Goal: Task Accomplishment & Management: Manage account settings

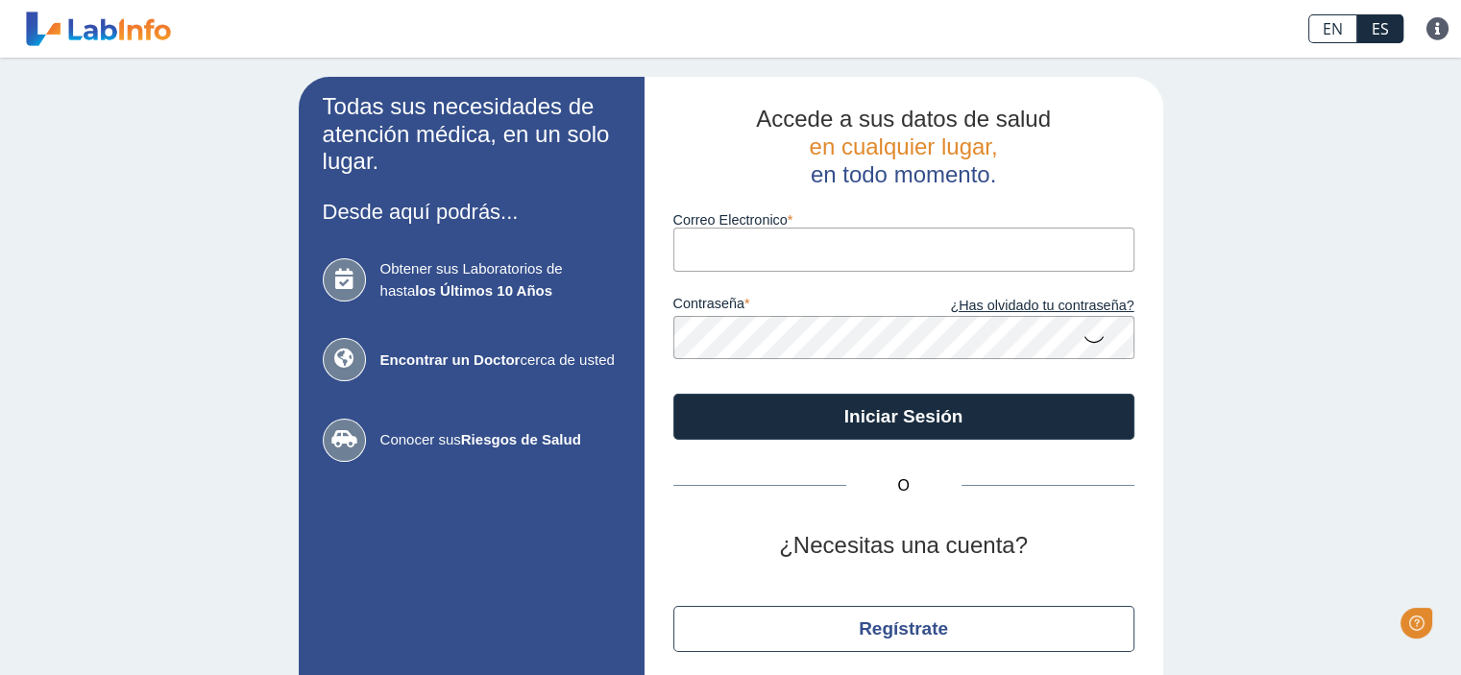
click at [766, 248] on input "Correo Electronico" at bounding box center [904, 249] width 461 height 43
type input "[EMAIL_ADDRESS][PERSON_NAME][DOMAIN_NAME]"
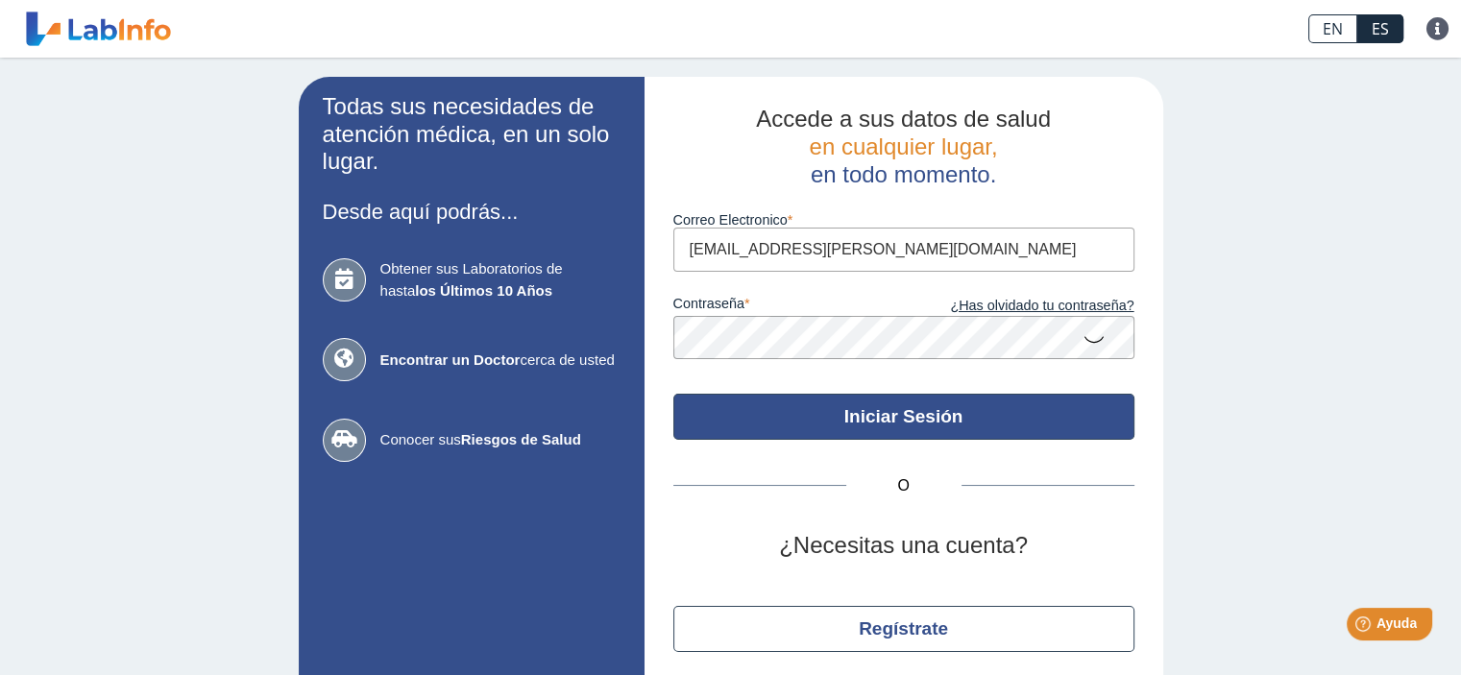
click at [922, 418] on button "Iniciar Sesión" at bounding box center [904, 417] width 461 height 46
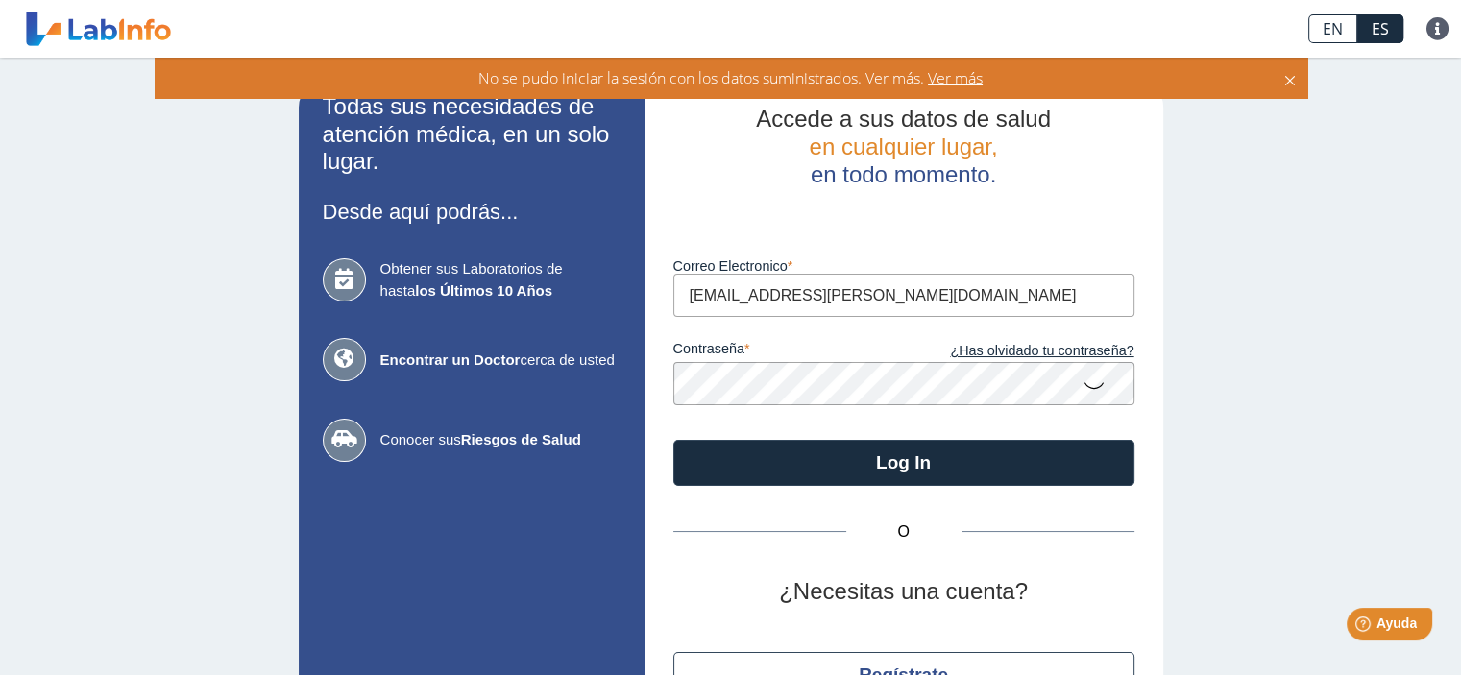
click at [1083, 380] on icon at bounding box center [1094, 384] width 23 height 37
click at [674, 440] on button "Log In" at bounding box center [904, 463] width 461 height 46
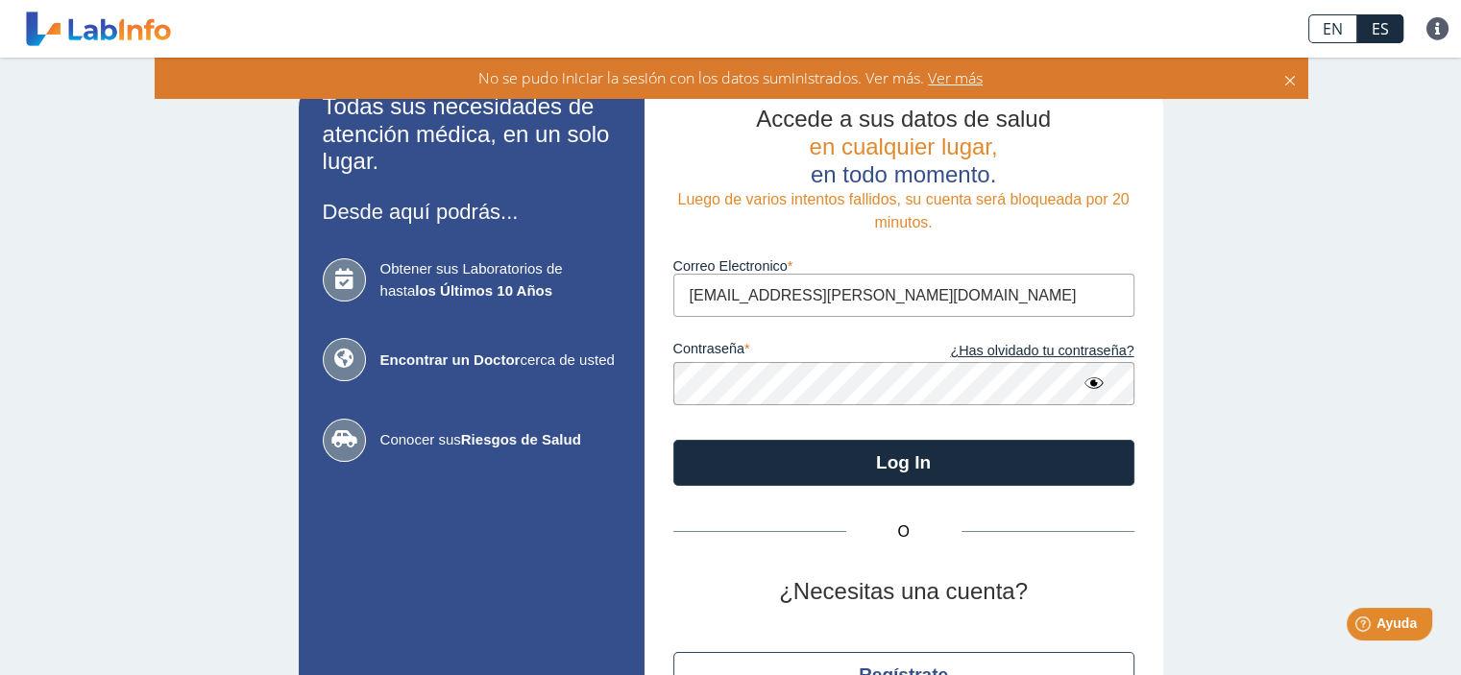
click at [864, 286] on input "[EMAIL_ADDRESS][PERSON_NAME][DOMAIN_NAME]" at bounding box center [904, 295] width 461 height 43
drag, startPoint x: 846, startPoint y: 295, endPoint x: 696, endPoint y: 313, distance: 151.9
click at [646, 304] on div "Accede a sus datos de salud en cualquier lugar, en todo momento. Luego de vario…" at bounding box center [904, 425] width 519 height 696
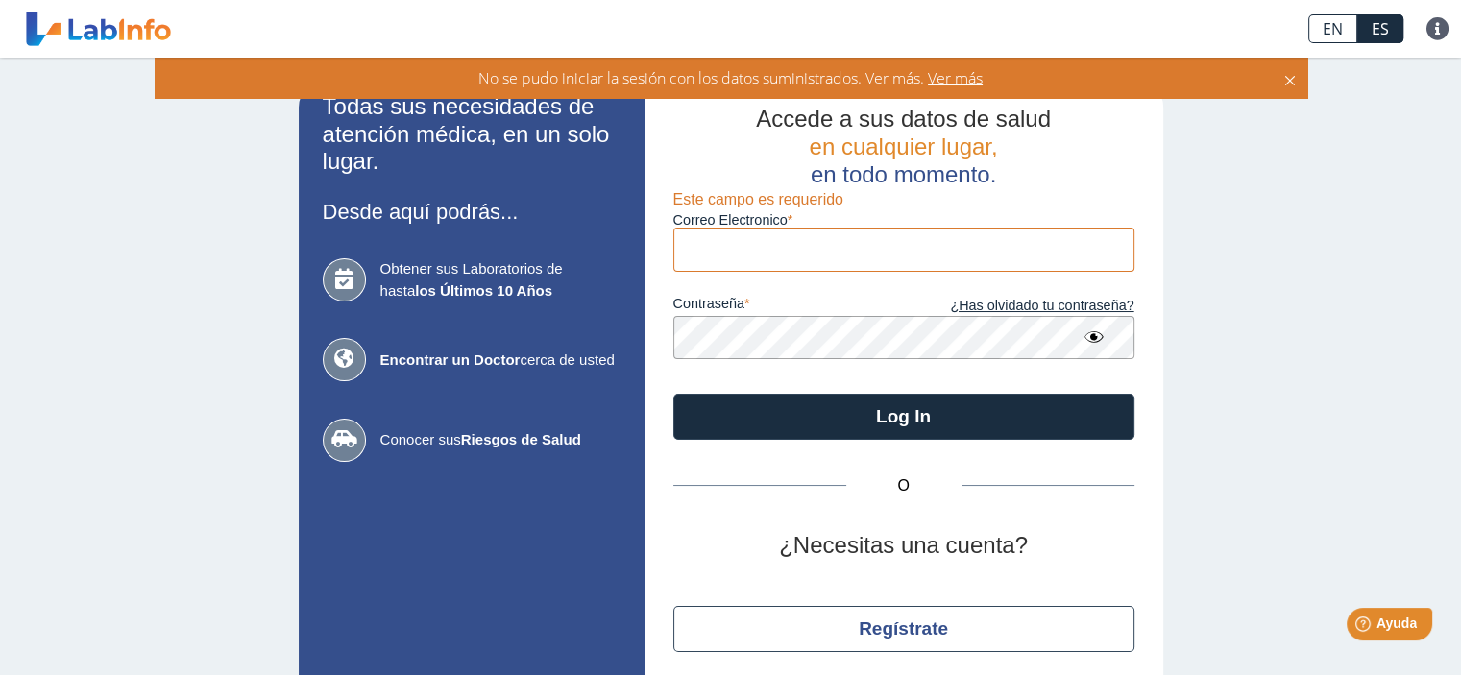
click at [674, 372] on form "Correo Electronico Este campo es requerido contraseña ¿Has olvidado tu contrase…" at bounding box center [904, 314] width 461 height 252
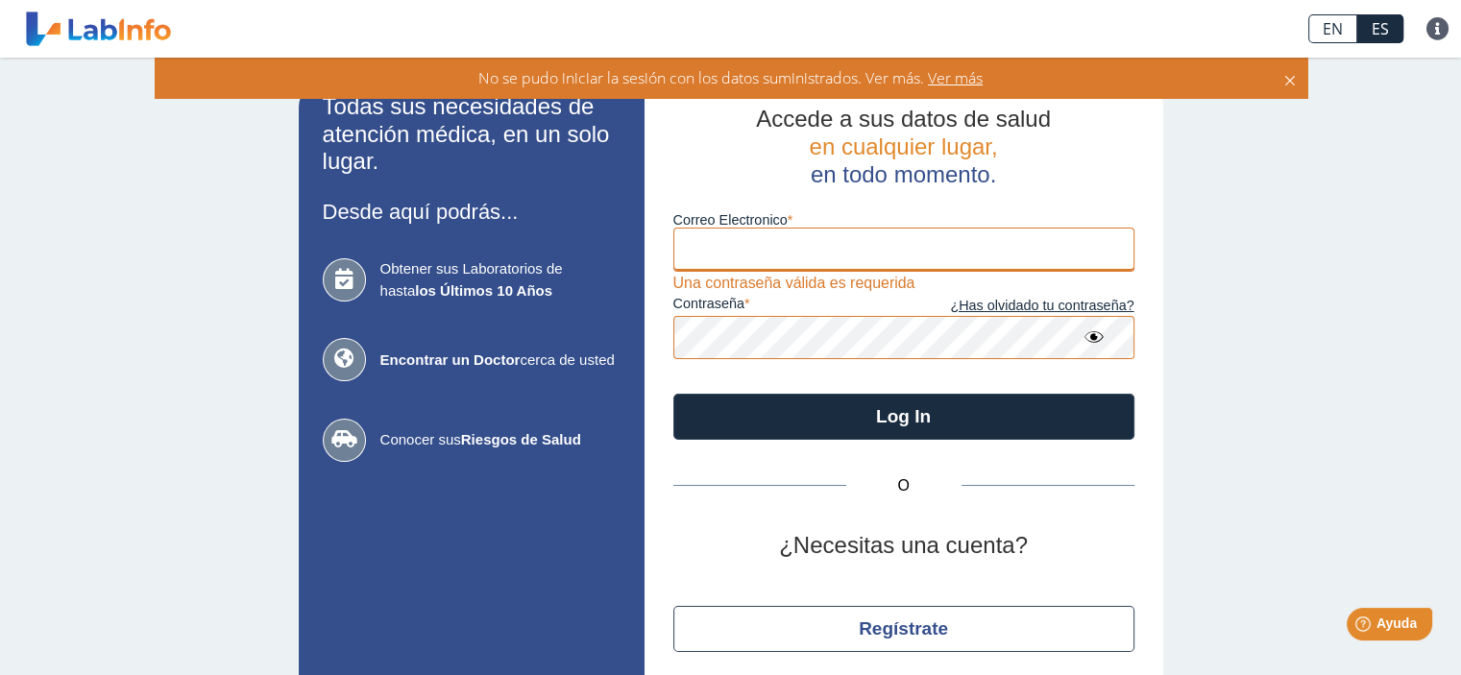
click at [695, 234] on input "Correo Electronico" at bounding box center [904, 249] width 461 height 43
type input "[EMAIL_ADDRESS][DOMAIN_NAME]"
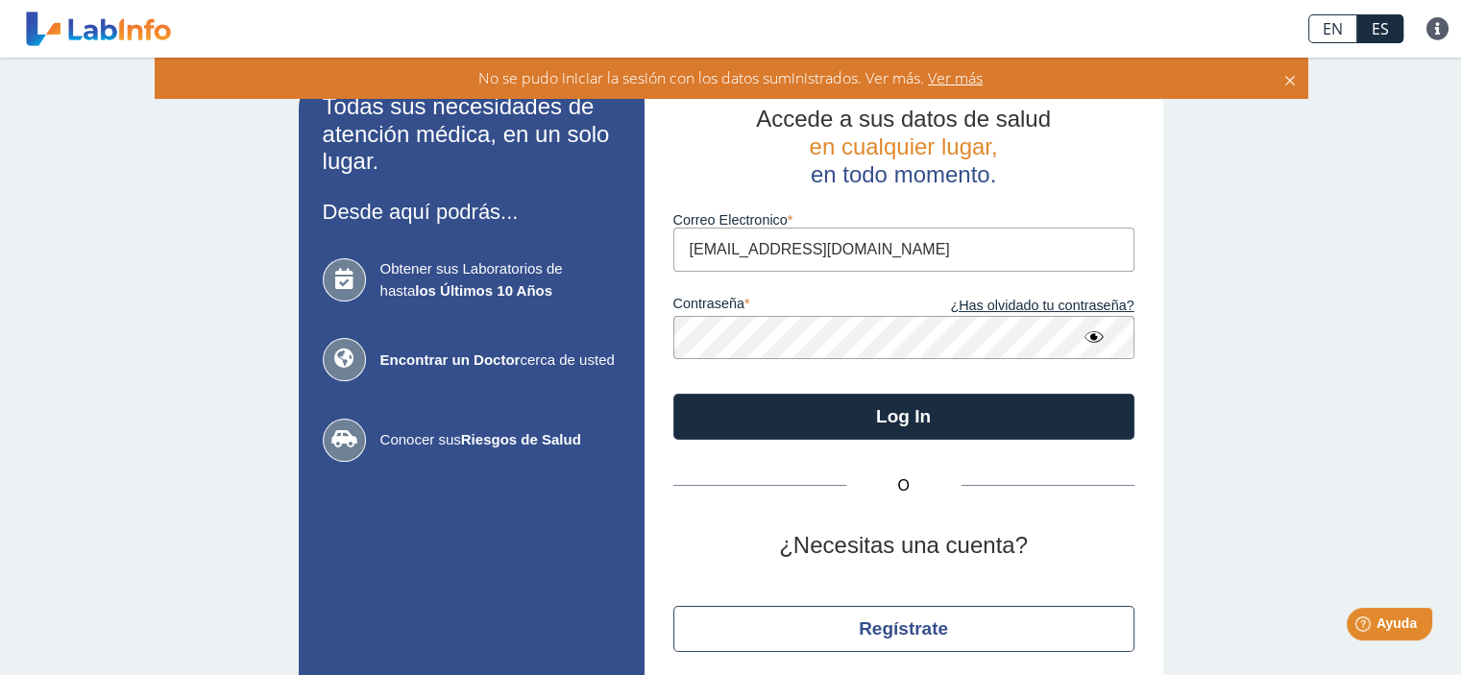
click at [674, 394] on button "Log In" at bounding box center [904, 417] width 461 height 46
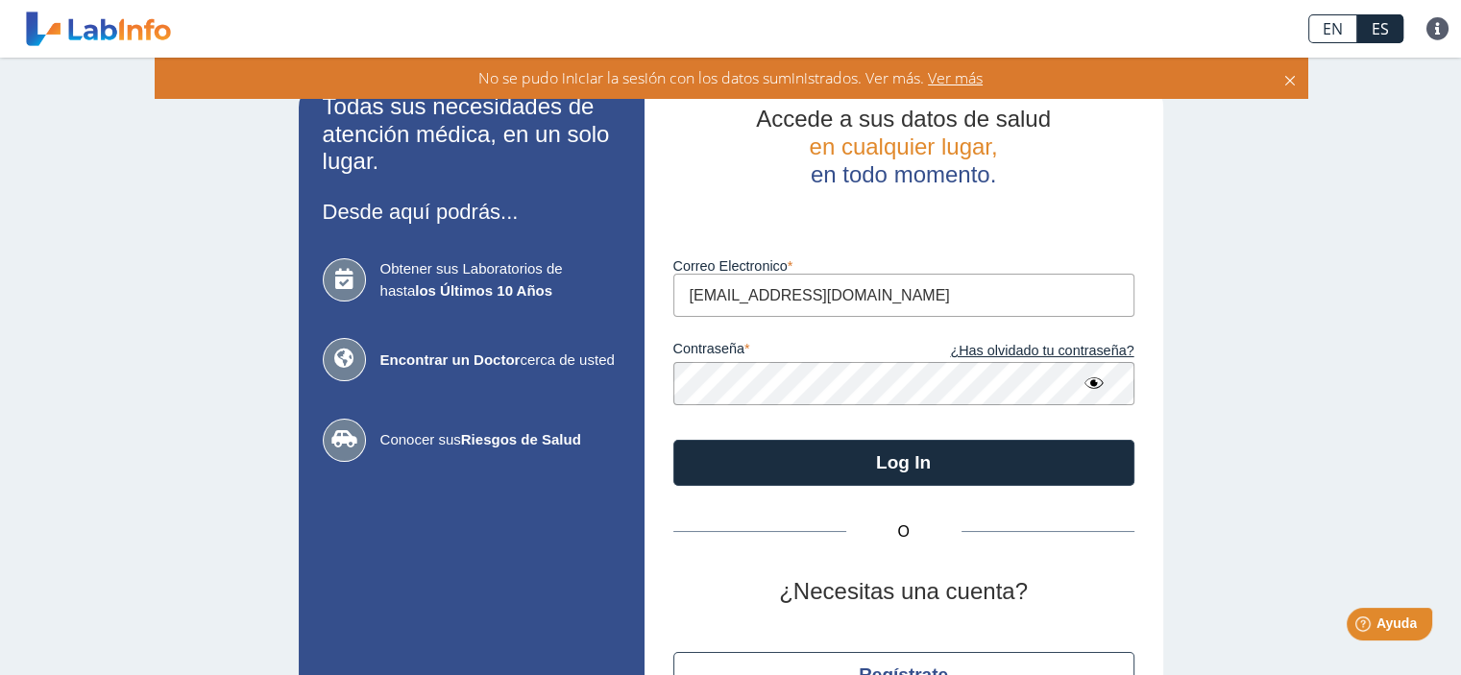
click at [674, 440] on button "Log In" at bounding box center [904, 463] width 461 height 46
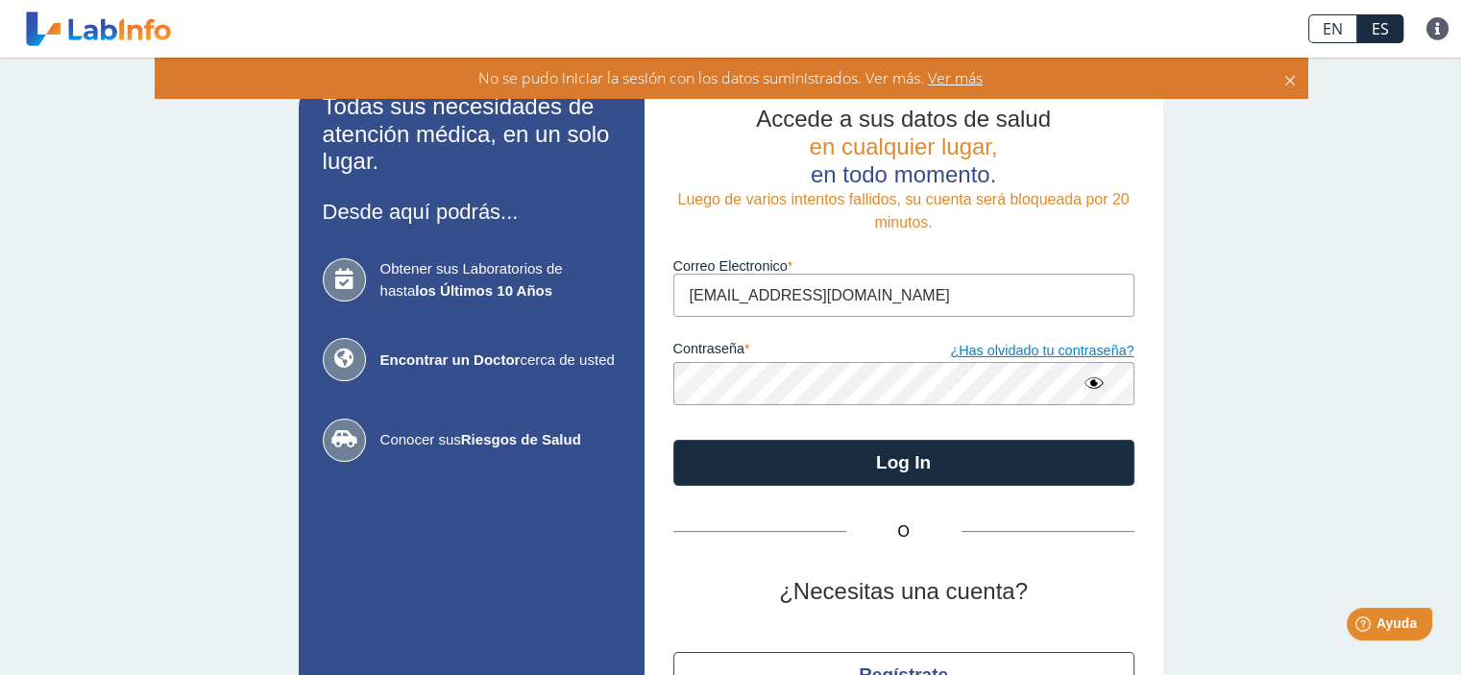
click at [1031, 351] on link "¿Has olvidado tu contraseña?" at bounding box center [1019, 351] width 231 height 21
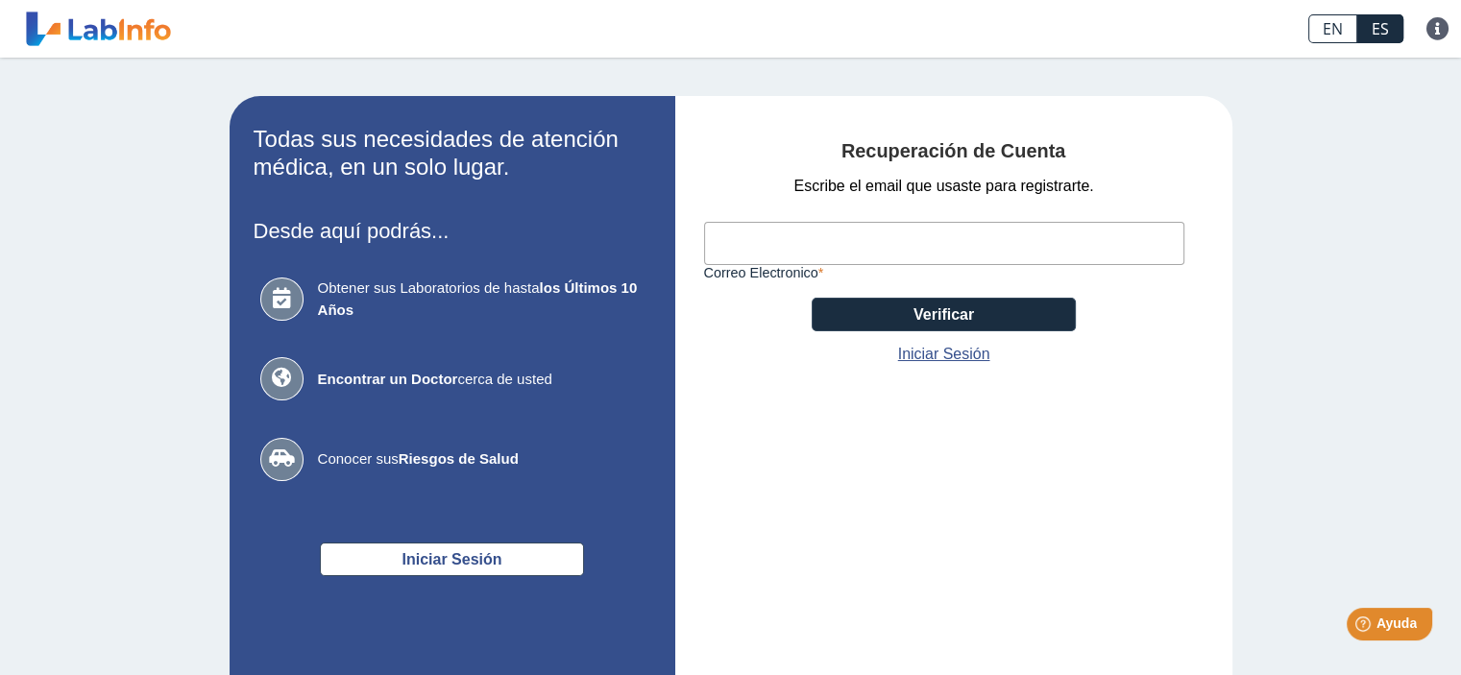
click at [263, 311] on icon at bounding box center [281, 299] width 43 height 43
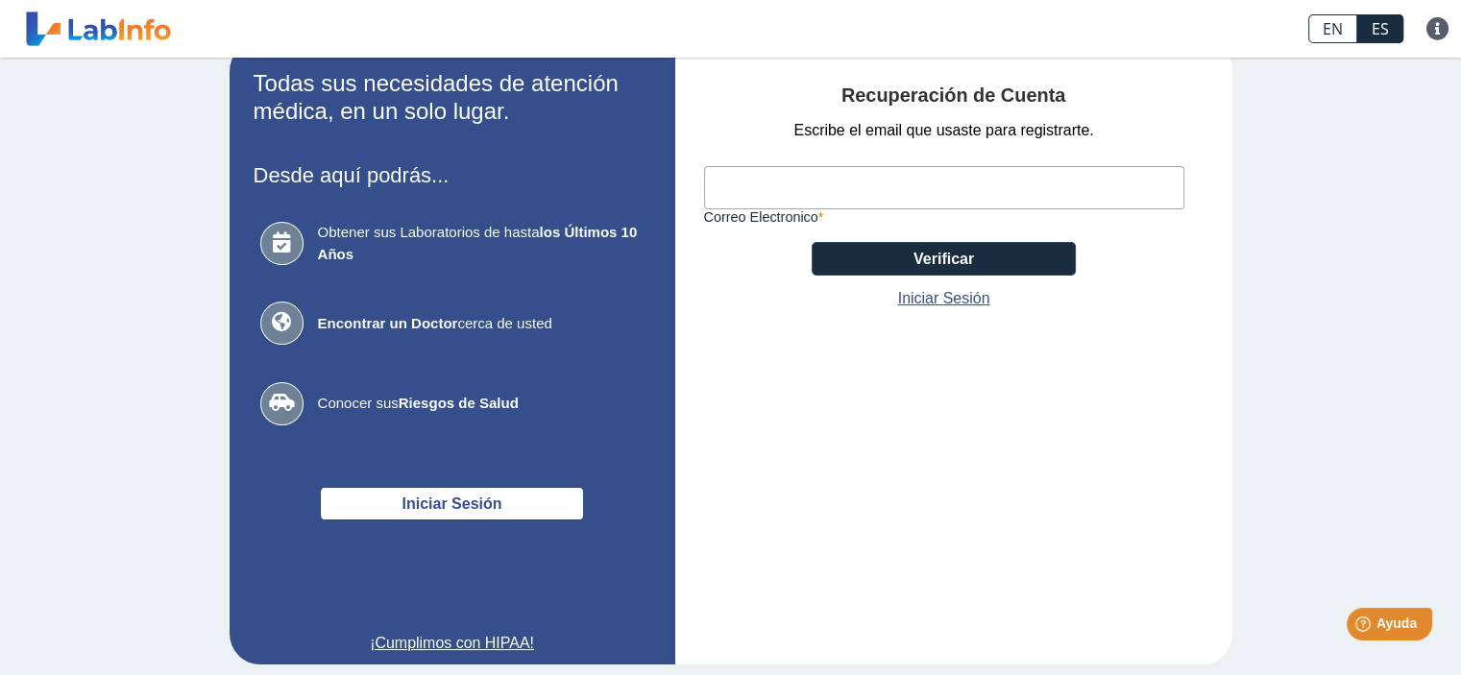
scroll to position [84, 0]
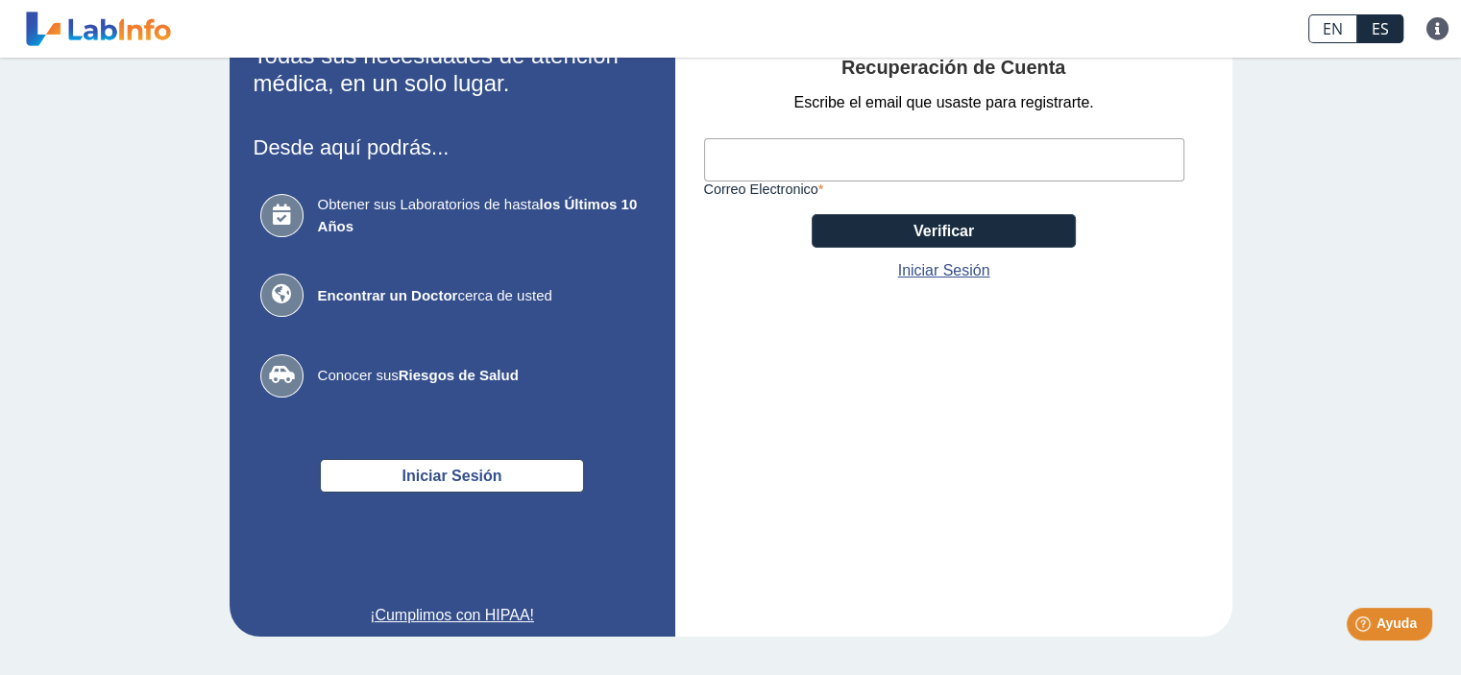
click at [727, 160] on input "Correo Electronico" at bounding box center [944, 159] width 480 height 43
type input "[EMAIL_ADDRESS][DOMAIN_NAME]"
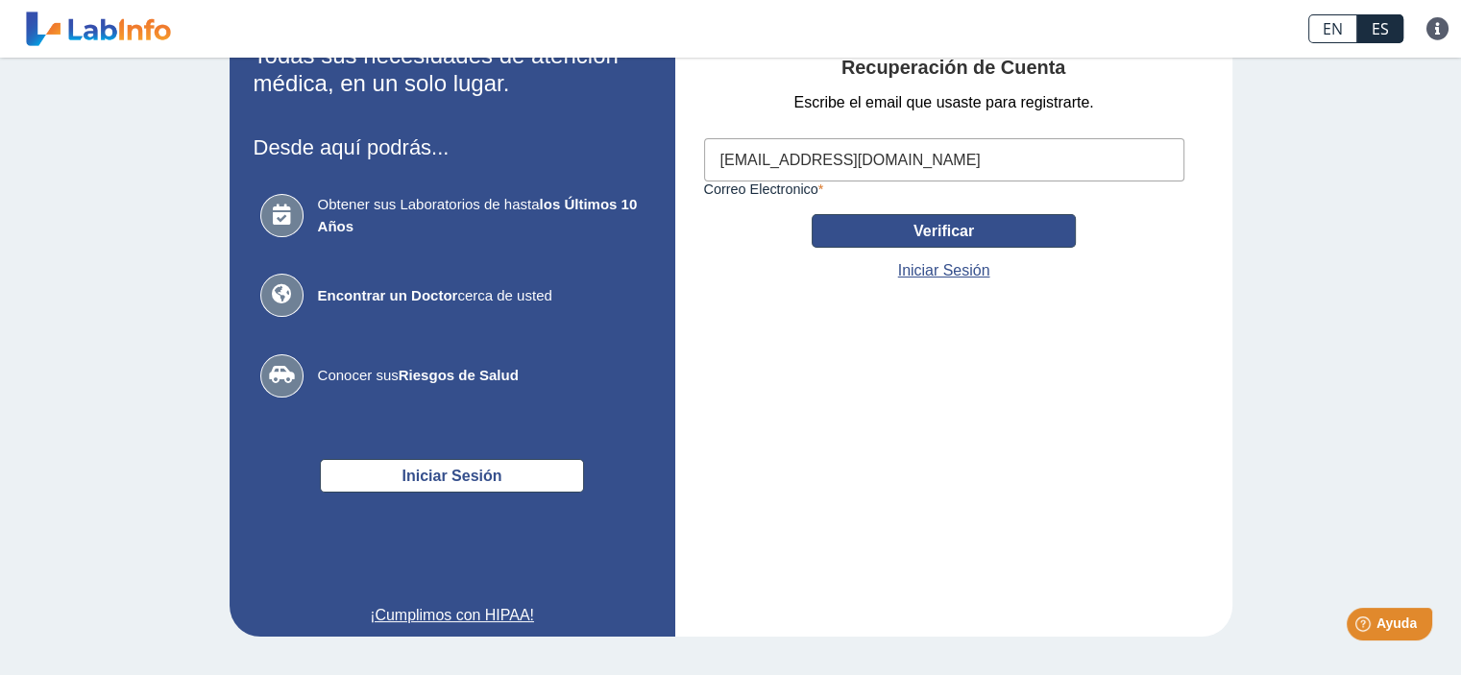
click at [1016, 237] on button "Verificar" at bounding box center [944, 231] width 264 height 34
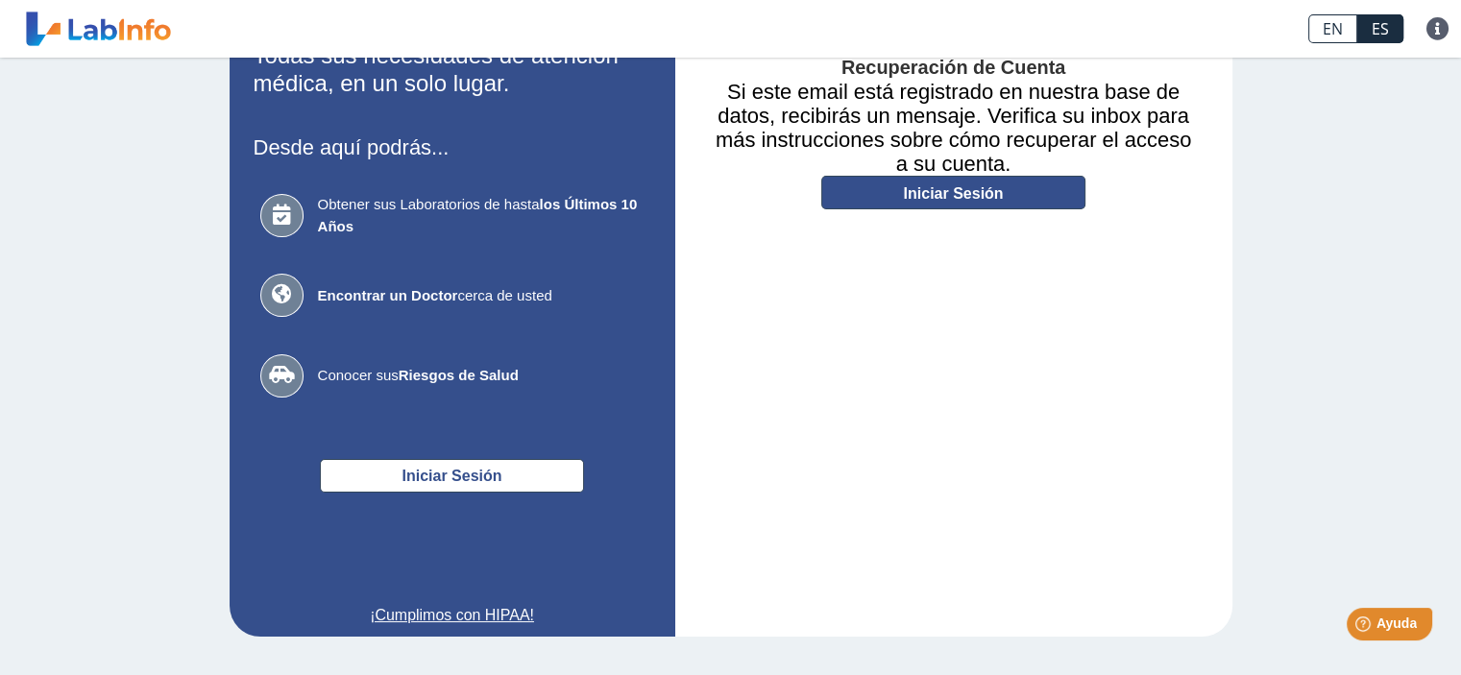
click at [962, 198] on link "Iniciar Sesión" at bounding box center [953, 193] width 264 height 34
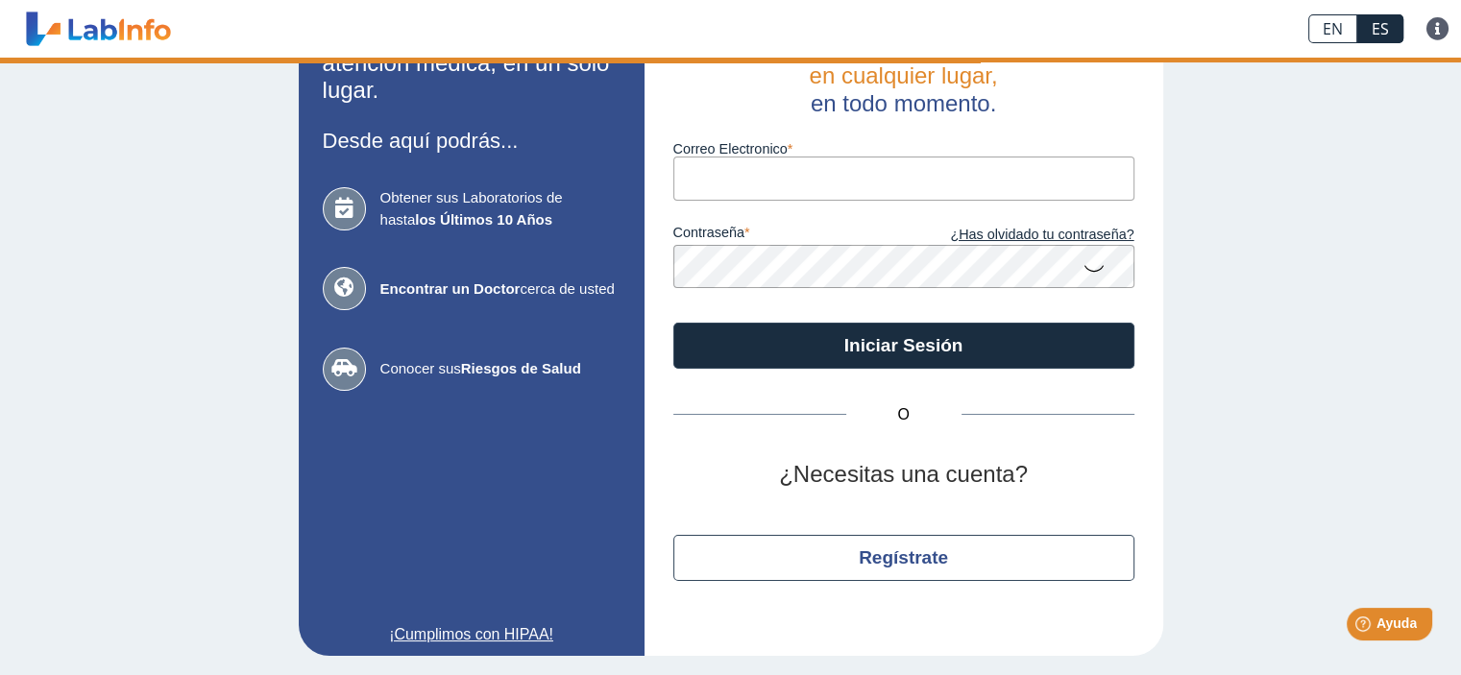
scroll to position [70, 0]
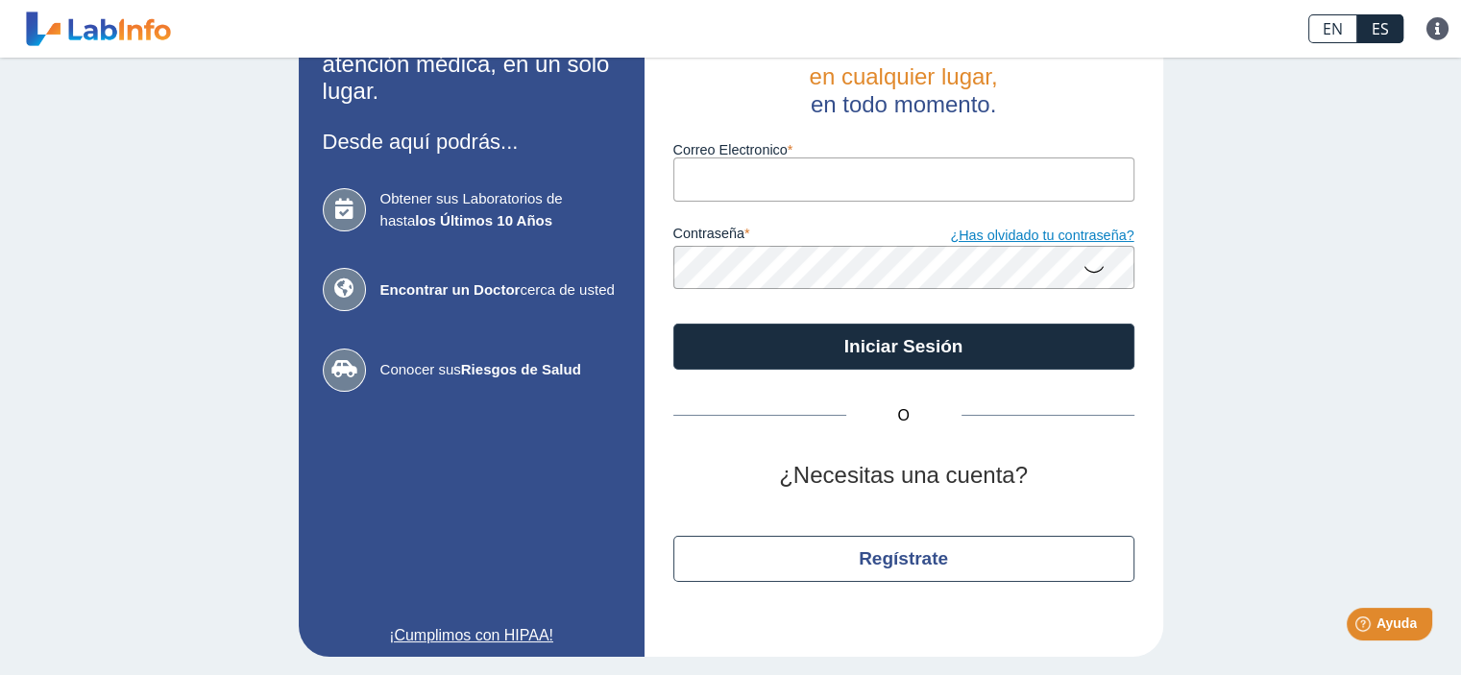
click at [1110, 229] on link "¿Has olvidado tu contraseña?" at bounding box center [1019, 236] width 231 height 21
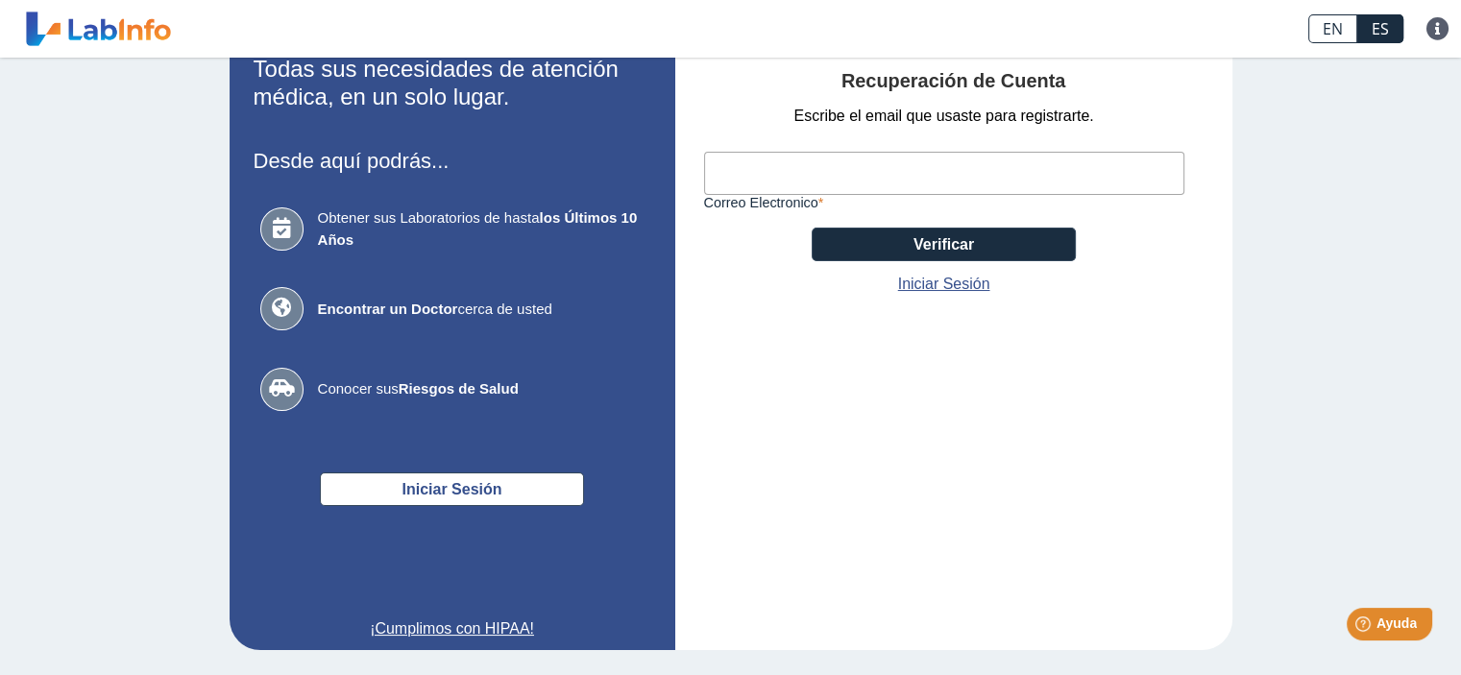
click at [746, 163] on input "Correo Electronico" at bounding box center [944, 173] width 480 height 43
type input "[EMAIL_ADDRESS][DOMAIN_NAME]"
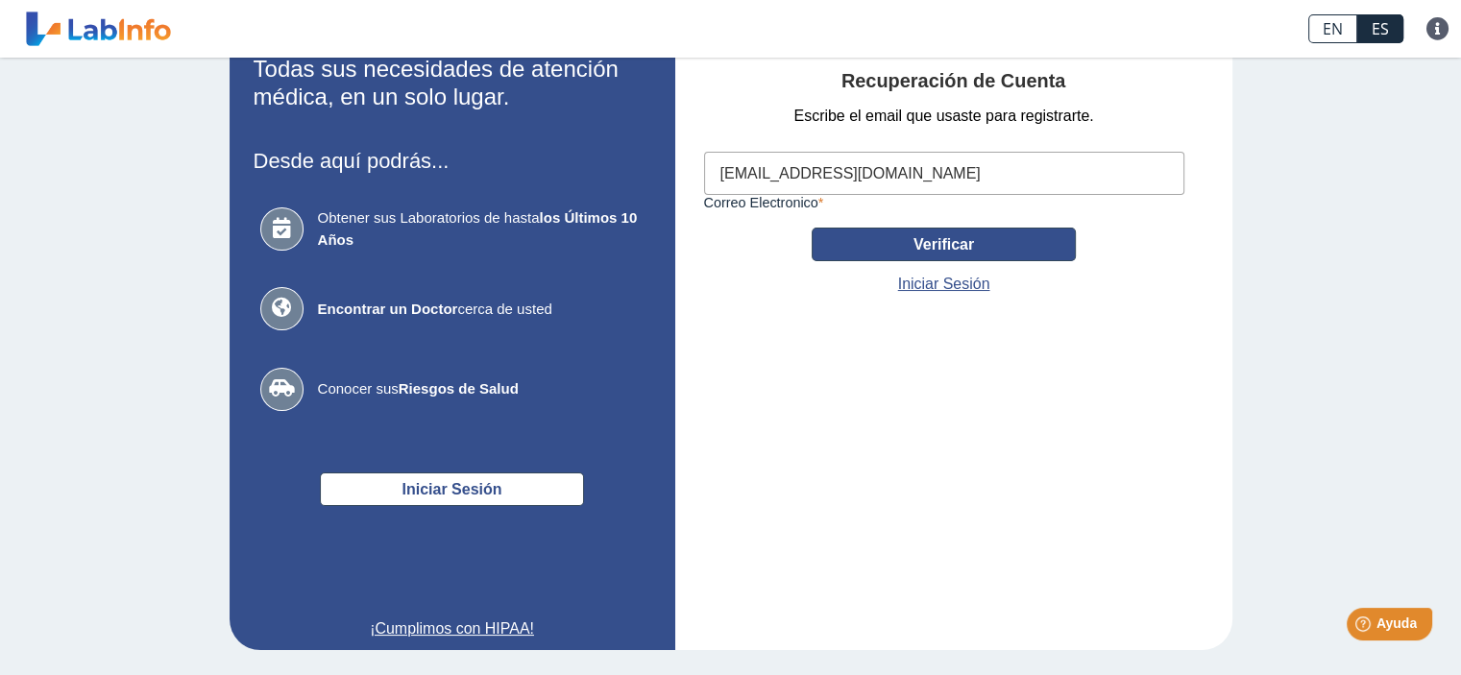
click at [1010, 260] on button "Verificar" at bounding box center [944, 245] width 264 height 34
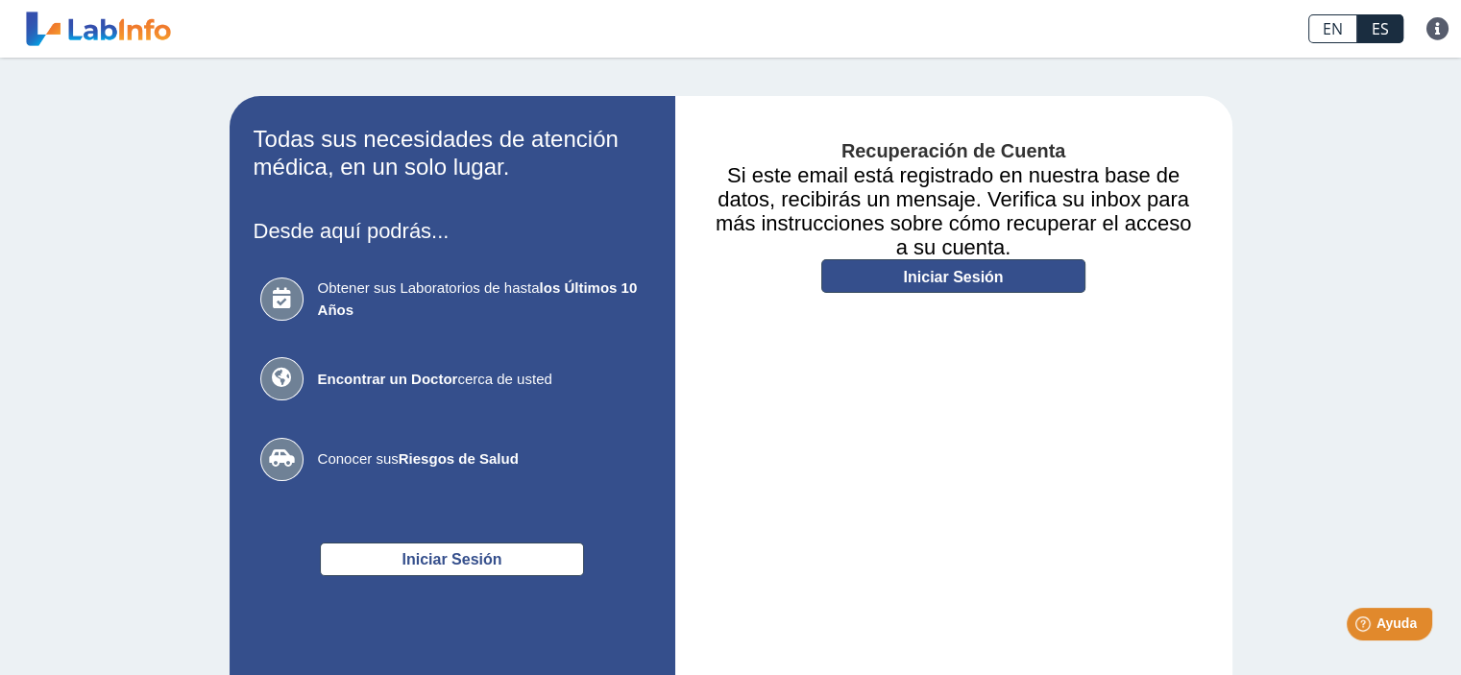
click at [947, 277] on link "Iniciar Sesión" at bounding box center [953, 276] width 264 height 34
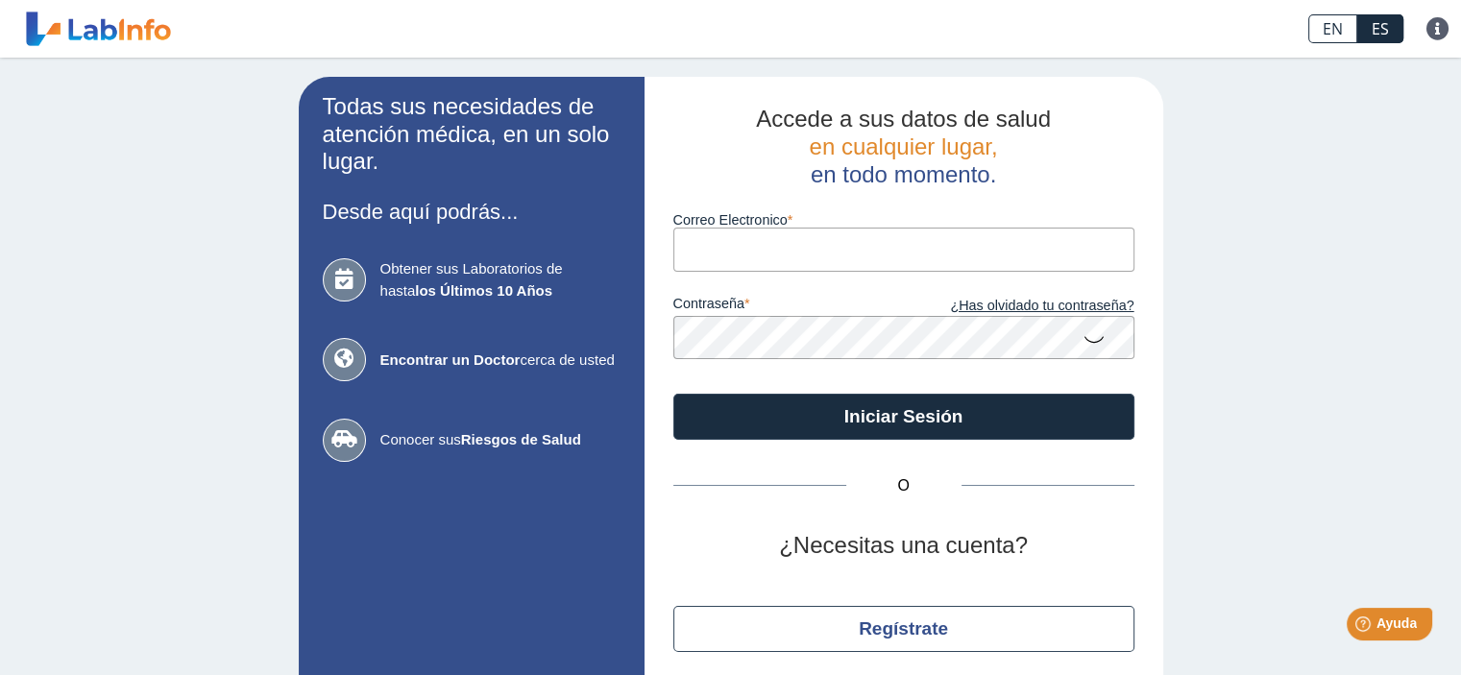
click at [738, 248] on input "Correo Electronico" at bounding box center [904, 249] width 461 height 43
